Goal: Task Accomplishment & Management: Use online tool/utility

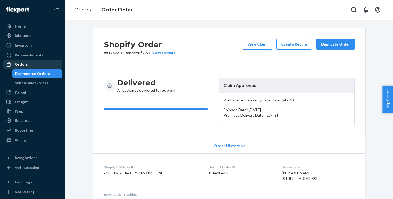
click at [34, 64] on div "Orders" at bounding box center [33, 65] width 58 height 8
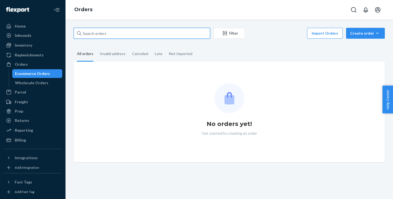
click at [100, 33] on input "text" at bounding box center [142, 33] width 136 height 11
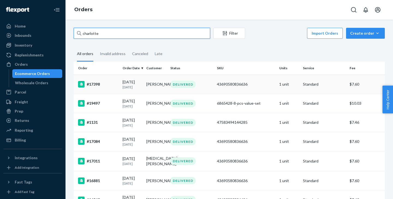
type input "charlotte"
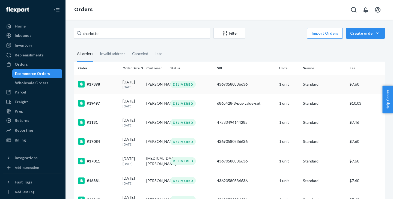
click at [119, 82] on td "#17398" at bounding box center [97, 84] width 47 height 19
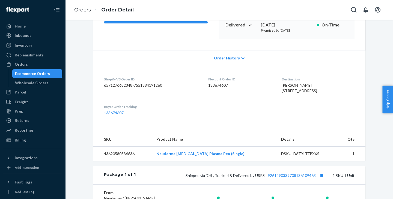
scroll to position [86, 0]
drag, startPoint x: 274, startPoint y: 87, endPoint x: 309, endPoint y: 95, distance: 36.1
click at [309, 93] on span "[PERSON_NAME] [STREET_ADDRESS]" at bounding box center [299, 88] width 35 height 10
click at [86, 12] on link "Orders" at bounding box center [82, 10] width 17 height 6
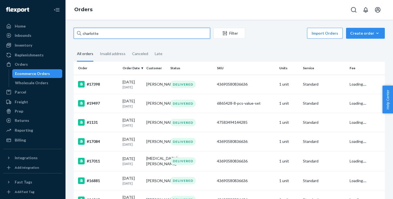
click at [100, 31] on input "charlotte" at bounding box center [142, 33] width 136 height 11
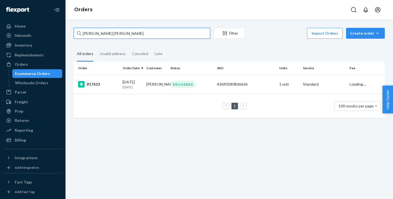
type input "[PERSON_NAME]"
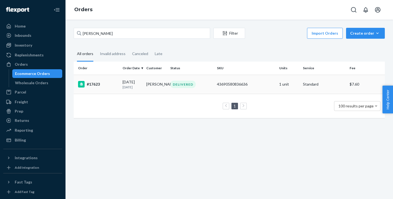
click at [129, 83] on div "[DATE] [DATE]" at bounding box center [131, 84] width 19 height 10
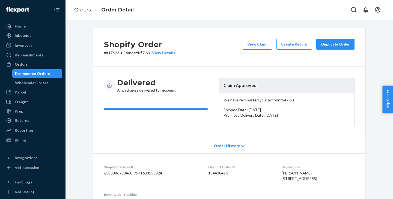
click at [335, 47] on button "Duplicate Order" at bounding box center [335, 44] width 38 height 11
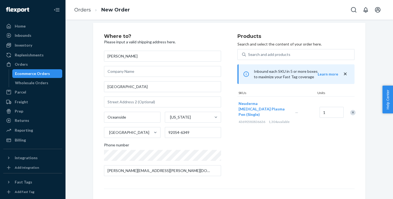
scroll to position [76, 0]
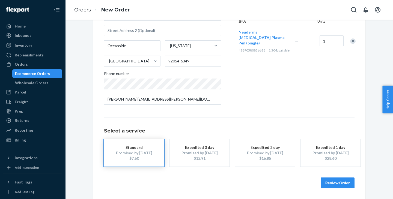
click at [329, 182] on button "Review Order" at bounding box center [338, 183] width 34 height 11
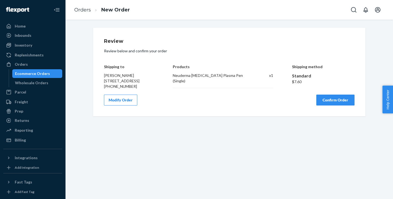
click at [337, 104] on button "Confirm Order" at bounding box center [335, 100] width 38 height 11
